Goal: Task Accomplishment & Management: Complete application form

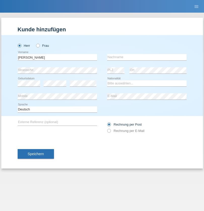
type input "[PERSON_NAME]"
click at [147, 57] on input "text" at bounding box center [146, 57] width 79 height 6
type input "Florin"
select select "RO"
select select "C"
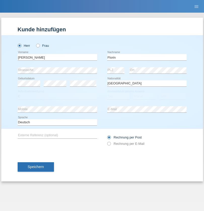
select select "29"
select select "02"
select select "2021"
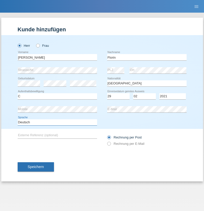
select select "en"
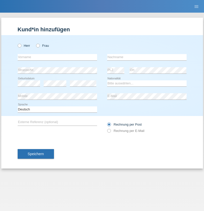
radio input "true"
click at [57, 57] on input "text" at bounding box center [57, 57] width 79 height 6
type input "Ruth"
click at [147, 57] on input "text" at bounding box center [146, 57] width 79 height 6
type input "Krebs"
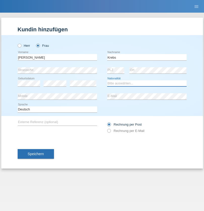
select select "CH"
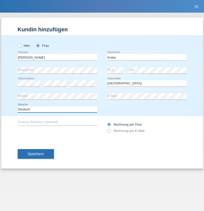
select select "en"
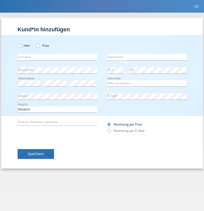
radio input "true"
click at [57, 57] on input "text" at bounding box center [57, 57] width 79 height 6
type input "Qovanaj"
click at [147, 57] on input "text" at bounding box center [146, 57] width 79 height 6
type input "Shaban"
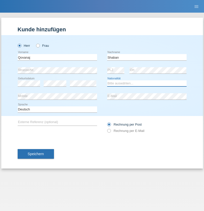
select select "CH"
radio input "true"
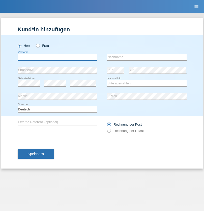
click at [57, 57] on input "text" at bounding box center [57, 57] width 79 height 6
type input "Abdulkadir"
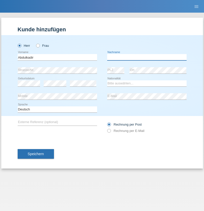
click at [147, 57] on input "text" at bounding box center [146, 57] width 79 height 6
type input "Ahmed"
select select "SO"
select select "C"
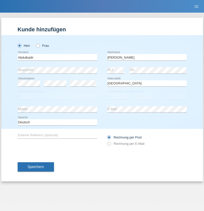
select select "30"
select select "04"
select select "2021"
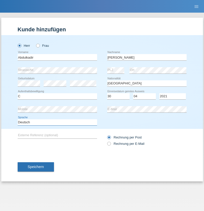
select select "en"
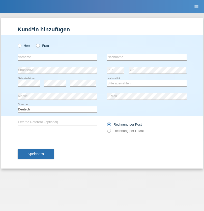
radio input "true"
click at [57, 57] on input "text" at bounding box center [57, 57] width 79 height 6
type input "Grégory"
click at [147, 57] on input "text" at bounding box center [146, 57] width 79 height 6
type input "[PERSON_NAME]"
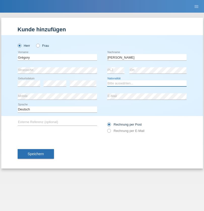
select select "CH"
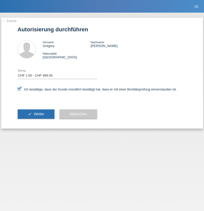
select select "1"
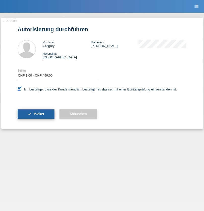
click at [36, 114] on span "Weiter" at bounding box center [39, 114] width 10 height 4
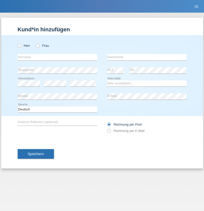
radio input "true"
click at [57, 57] on input "text" at bounding box center [57, 57] width 79 height 6
type input "jennifer"
click at [147, 57] on input "text" at bounding box center [146, 57] width 79 height 6
type input "löffel"
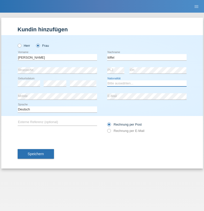
select select "CH"
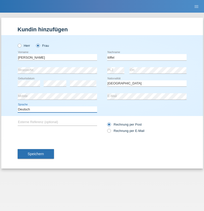
select select "en"
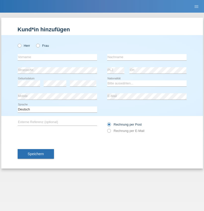
radio input "true"
click at [57, 57] on input "text" at bounding box center [57, 57] width 79 height 6
type input "Matusa"
click at [147, 57] on input "text" at bounding box center [146, 57] width 79 height 6
type input "Marian valentin"
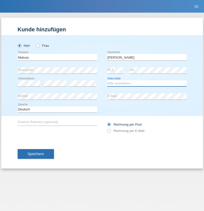
select select "RO"
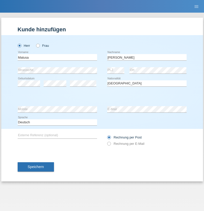
select select "C"
select select "01"
select select "06"
select select "2016"
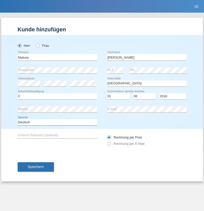
select select "en"
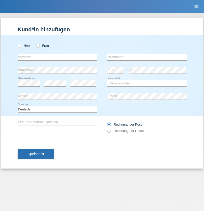
radio input "true"
click at [57, 57] on input "text" at bounding box center [57, 57] width 79 height 6
type input "Cedric"
click at [147, 57] on input "text" at bounding box center [146, 57] width 79 height 6
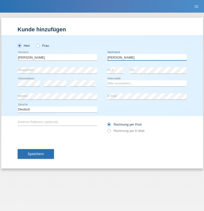
type input "Keller"
select select "CH"
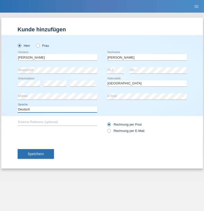
select select "en"
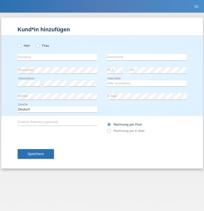
radio input "true"
click at [57, 57] on input "text" at bounding box center [57, 57] width 79 height 6
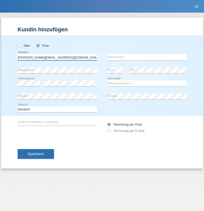
type input "[PERSON_NAME][EMAIL_ADDRESS][DOMAIN_NAME]"
click at [147, 57] on input "text" at bounding box center [146, 57] width 79 height 6
type input "Hylaj"
select select "CH"
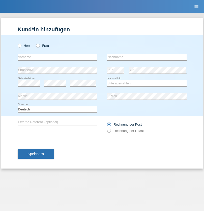
radio input "true"
click at [57, 57] on input "text" at bounding box center [57, 57] width 79 height 6
type input "luka"
click at [147, 57] on input "text" at bounding box center [146, 57] width 79 height 6
type input "kocic"
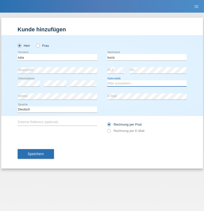
select select "RS"
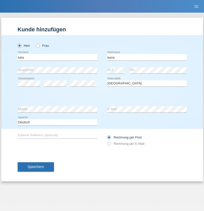
select select "C"
select select "21"
select select "04"
select select "1999"
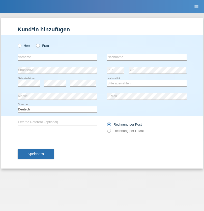
radio input "true"
click at [57, 57] on input "text" at bounding box center [57, 57] width 79 height 6
type input "Marian"
click at [147, 57] on input "text" at bounding box center [146, 57] width 79 height 6
type input "Matusa"
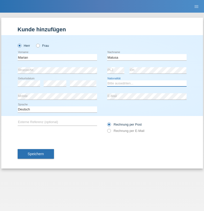
select select "RO"
select select "C"
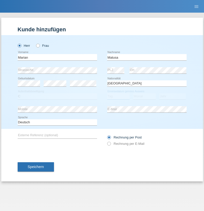
select select "01"
select select "06"
select select "2016"
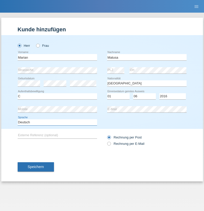
select select "en"
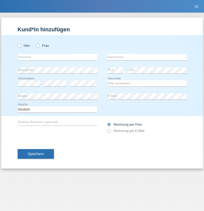
radio input "true"
click at [57, 57] on input "text" at bounding box center [57, 57] width 79 height 6
type input "Marco"
click at [147, 57] on input "text" at bounding box center [146, 57] width 79 height 6
type input "Weinlein"
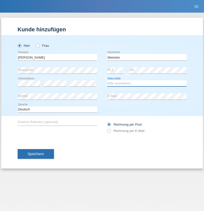
select select "CH"
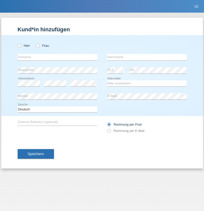
radio input "true"
click at [57, 57] on input "text" at bounding box center [57, 57] width 79 height 6
type input "Jashari lmeri"
click at [147, 57] on input "text" at bounding box center [146, 57] width 79 height 6
type input "Rabije"
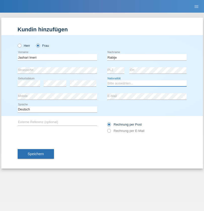
select select "CH"
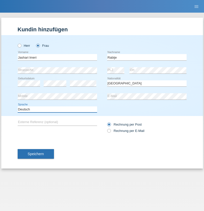
select select "en"
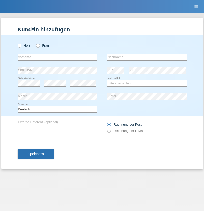
radio input "true"
click at [57, 57] on input "text" at bounding box center [57, 57] width 79 height 6
type input "firat"
click at [147, 57] on input "text" at bounding box center [146, 57] width 79 height 6
type input "kara"
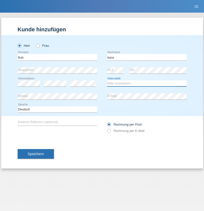
select select "CH"
radio input "true"
click at [57, 57] on input "text" at bounding box center [57, 57] width 79 height 6
type input "Gigov"
click at [147, 57] on input "text" at bounding box center [146, 57] width 79 height 6
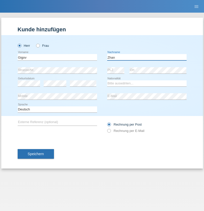
type input "Zhan"
select select "BG"
select select "C"
select select "23"
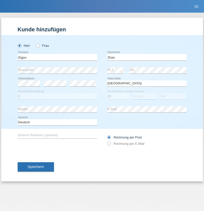
select select "10"
select select "2021"
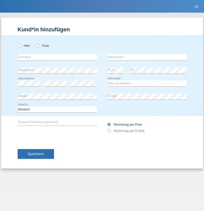
radio input "true"
click at [57, 57] on input "text" at bounding box center [57, 57] width 79 height 6
type input "Amand"
click at [147, 57] on input "text" at bounding box center [146, 57] width 79 height 6
type input "Pires"
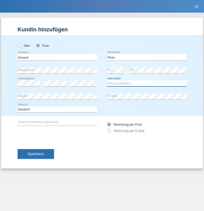
select select "CH"
radio input "true"
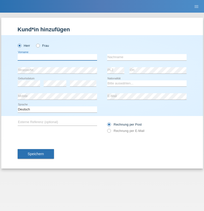
click at [57, 57] on input "text" at bounding box center [57, 57] width 79 height 6
type input "[PERSON_NAME]"
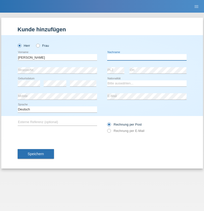
click at [147, 57] on input "text" at bounding box center [146, 57] width 79 height 6
type input "Saidi"
select select "CH"
radio input "true"
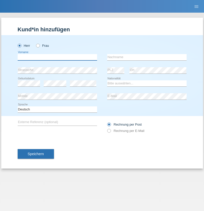
click at [57, 57] on input "text" at bounding box center [57, 57] width 79 height 6
type input "[PERSON_NAME]"
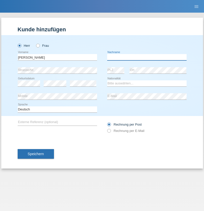
click at [147, 57] on input "text" at bounding box center [146, 57] width 79 height 6
type input "[PERSON_NAME]"
select select "PT"
select select "C"
select select "23"
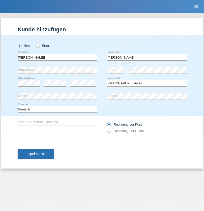
select select "08"
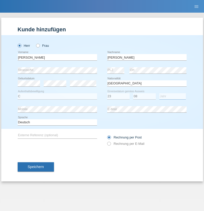
select select "2021"
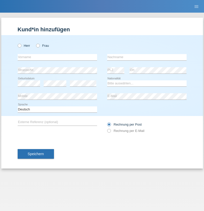
radio input "true"
click at [57, 57] on input "text" at bounding box center [57, 57] width 79 height 6
type input "[PERSON_NAME]"
click at [147, 57] on input "text" at bounding box center [146, 57] width 79 height 6
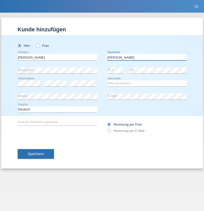
type input "[PERSON_NAME]"
select select "CH"
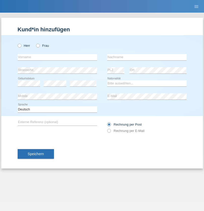
radio input "true"
click at [57, 57] on input "text" at bounding box center [57, 57] width 79 height 6
type input "Szilvia"
click at [147, 57] on input "text" at bounding box center [146, 57] width 79 height 6
type input "Olakh"
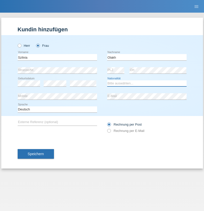
select select "UA"
select select "C"
select select "16"
select select "09"
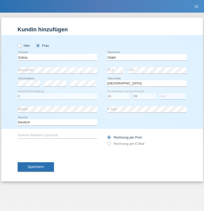
select select "2021"
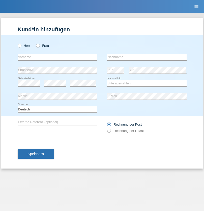
radio input "true"
click at [57, 57] on input "text" at bounding box center [57, 57] width 79 height 6
type input "Asrit"
click at [147, 57] on input "text" at bounding box center [146, 57] width 79 height 6
type input "Kupa"
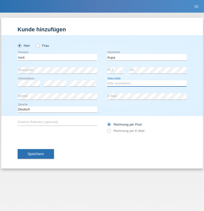
select select "MK"
select select "C"
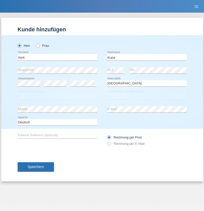
select select "27"
select select "05"
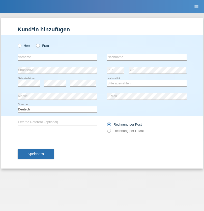
radio input "true"
click at [57, 57] on input "text" at bounding box center [57, 57] width 79 height 6
type input "Ibrahim"
click at [147, 57] on input "text" at bounding box center [146, 57] width 79 height 6
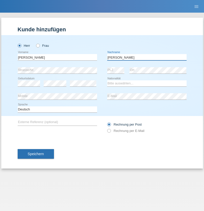
type input "Abbas"
select select "SY"
select select "C"
select select "16"
select select "09"
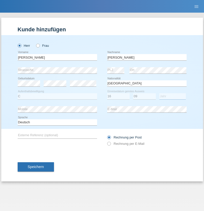
select select "2021"
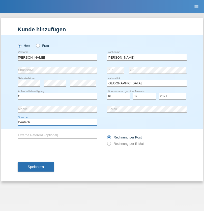
select select "en"
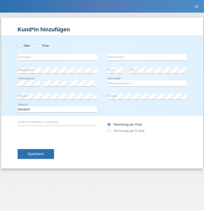
radio input "true"
select select "CH"
radio input "true"
click at [57, 57] on input "text" at bounding box center [57, 57] width 79 height 6
type input "[PERSON_NAME]"
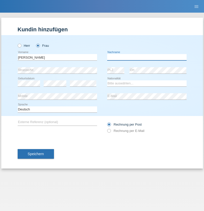
click at [147, 57] on input "text" at bounding box center [146, 57] width 79 height 6
type input "Bacic"
select select "CH"
